Goal: Task Accomplishment & Management: Use online tool/utility

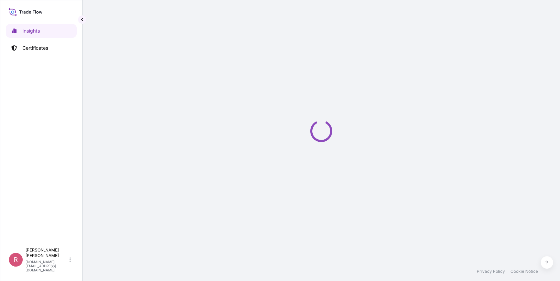
select select "2025"
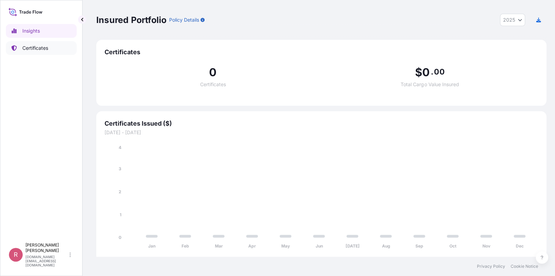
click at [51, 49] on link "Certificates" at bounding box center [41, 48] width 71 height 14
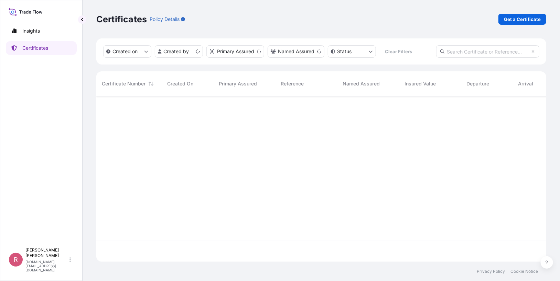
scroll to position [165, 445]
click at [458, 52] on input "text" at bounding box center [487, 51] width 103 height 12
paste input "5013228907"
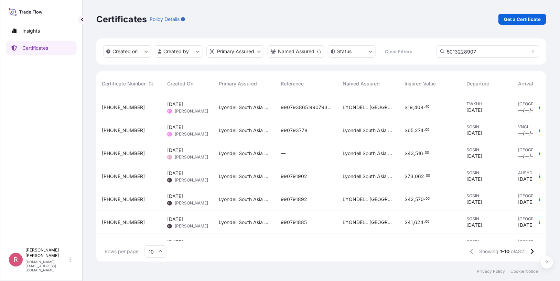
type input "5013228907"
click at [366, 107] on span "LYONDELL SOUTH ASIA PTE. LTD." at bounding box center [367, 107] width 51 height 7
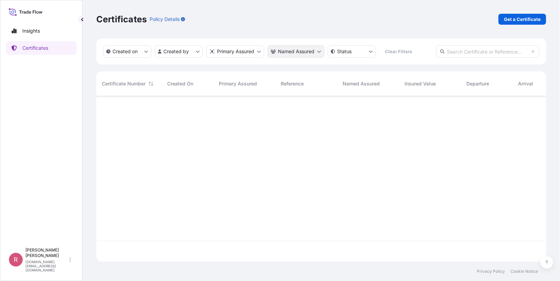
scroll to position [165, 445]
click at [44, 47] on p "Certificates" at bounding box center [35, 48] width 26 height 7
click at [458, 52] on input "text" at bounding box center [487, 51] width 103 height 12
paste input "5013228907"
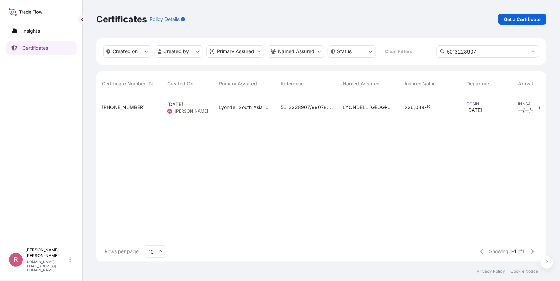
type input "5013228907"
click at [424, 106] on span "." at bounding box center [424, 107] width 1 height 2
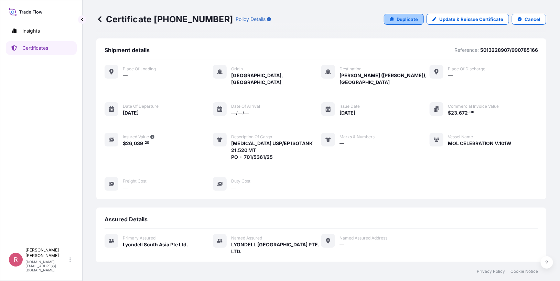
click at [396, 20] on p "Duplicate" at bounding box center [406, 19] width 21 height 7
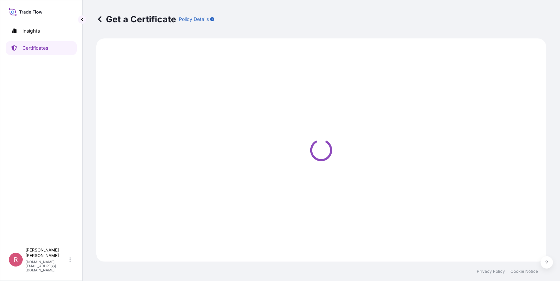
select select "Sea"
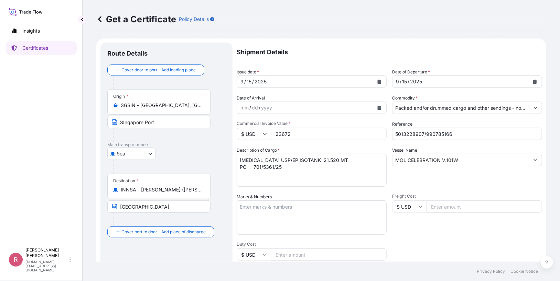
select select "32022"
click at [377, 84] on button "Calendar" at bounding box center [379, 81] width 11 height 11
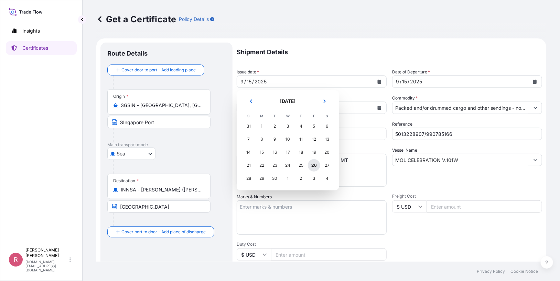
click at [313, 165] on div "26" at bounding box center [314, 165] width 12 height 12
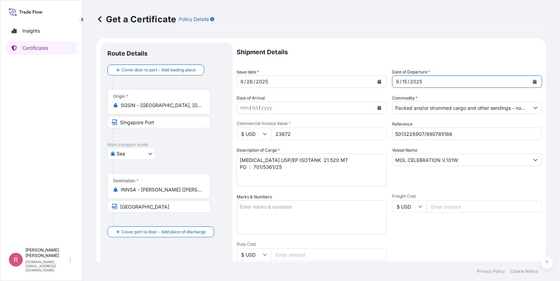
click at [533, 83] on icon "Calendar" at bounding box center [535, 82] width 4 height 4
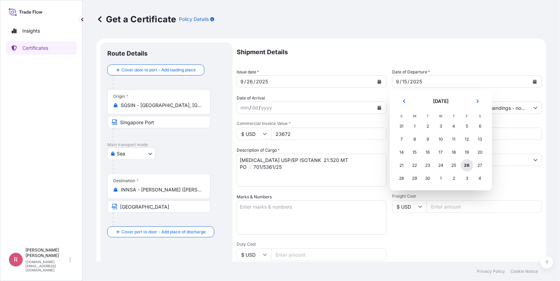
click at [468, 165] on div "26" at bounding box center [467, 165] width 12 height 12
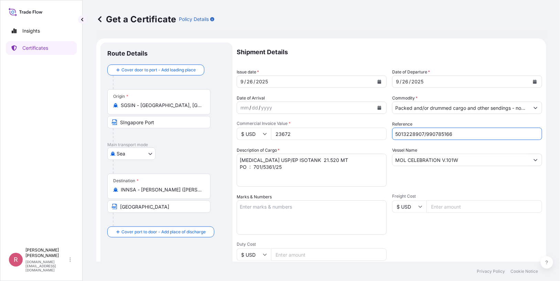
drag, startPoint x: 433, startPoint y: 136, endPoint x: 354, endPoint y: 129, distance: 79.0
click at [354, 130] on div "Shipment Details Issue date * 9 / 26 / 2025 Date of Departure * 9 / 26 / 2025 D…" at bounding box center [388, 207] width 305 height 328
click at [423, 135] on input "Reference" at bounding box center [467, 134] width 150 height 12
paste input "5013226413"
click at [439, 132] on input "5013226413/" at bounding box center [467, 134] width 150 height 12
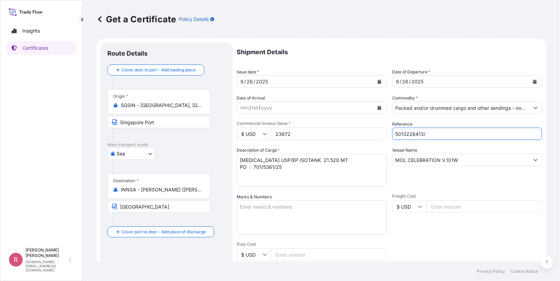
paste input "990793874"
type input "5013226413/990793874"
click at [334, 136] on input "23672" at bounding box center [328, 134] width 115 height 12
drag, startPoint x: 307, startPoint y: 139, endPoint x: 254, endPoint y: 128, distance: 53.8
click at [254, 128] on div "$ USD 23672" at bounding box center [311, 134] width 150 height 12
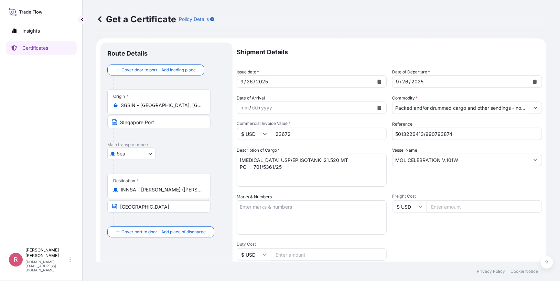
paste input "83.00"
type input "23683.00"
click at [343, 161] on textarea "PROPYLENE GLYCOL USP/EP ISOTANK 21.520 MT PO : 701/5361/25" at bounding box center [311, 170] width 150 height 33
drag, startPoint x: 286, startPoint y: 166, endPoint x: 253, endPoint y: 166, distance: 33.0
click at [253, 166] on textarea "PROPYLENE GLYCOL USP/EP ISOTANK 21.520 MT PO : 701/5361/25" at bounding box center [311, 170] width 150 height 33
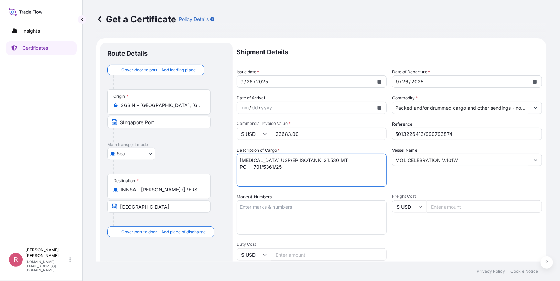
paste textarea "58(2885)"
type textarea "PROPYLENE GLYCOL USP/EP ISOTANK 21.530 MT PO : 701/5358(2885)/25"
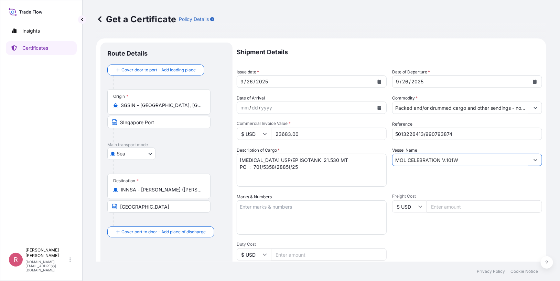
drag, startPoint x: 354, startPoint y: 147, endPoint x: 339, endPoint y: 144, distance: 15.8
click at [339, 144] on div "Shipment Details Issue date * 9 / 26 / 2025 Date of Departure * 9 / 26 / 2025 D…" at bounding box center [388, 207] width 305 height 328
click at [426, 158] on input "Vessel Name" at bounding box center [460, 160] width 137 height 12
paste input "CONTI CONQUEST V.032W"
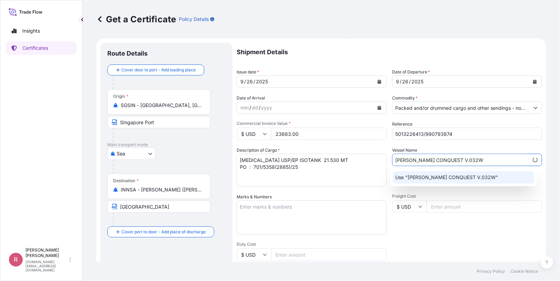
click at [449, 179] on p "Use "CONTI CONQUEST V.032W"" at bounding box center [446, 177] width 103 height 7
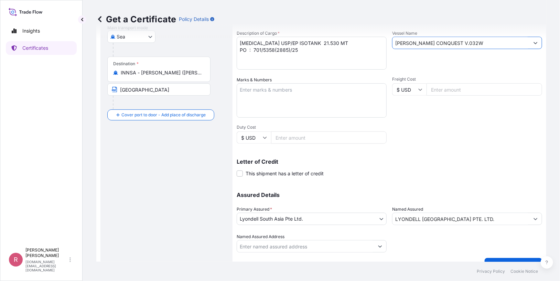
scroll to position [131, 0]
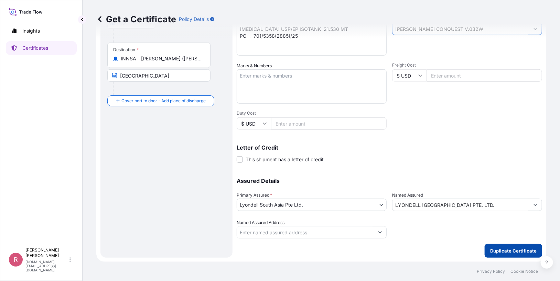
type input "CONTI CONQUEST V.032W"
click at [491, 247] on button "Duplicate Certificate" at bounding box center [512, 251] width 57 height 14
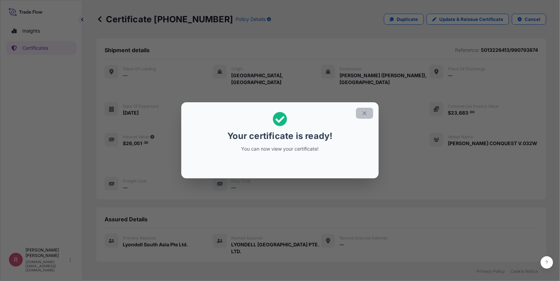
click at [364, 114] on icon "button" at bounding box center [364, 113] width 6 height 6
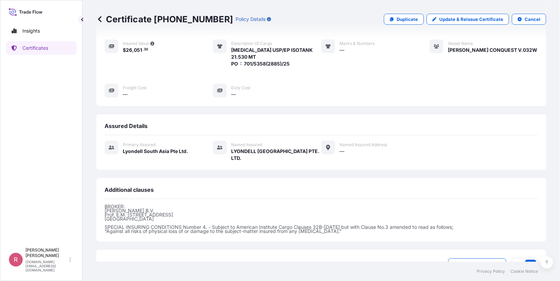
scroll to position [139, 0]
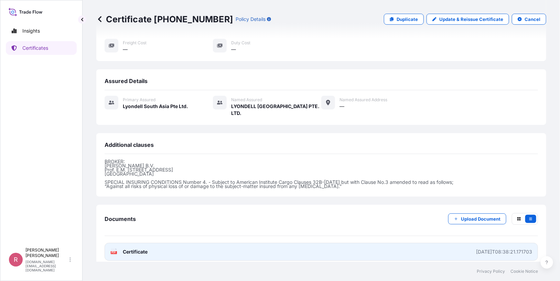
click at [135, 249] on span "Certificate" at bounding box center [135, 252] width 25 height 7
